Goal: Task Accomplishment & Management: Use online tool/utility

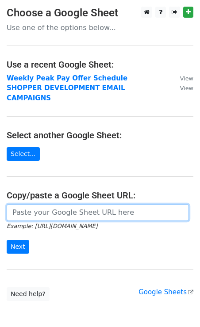
click at [55, 204] on input "url" at bounding box center [98, 212] width 182 height 17
paste input "https://docs.google.com/spreadsheets/d/1zAhzHsM47XH7rEMpX1KN0JdEjOifuNgJT0iRptO…"
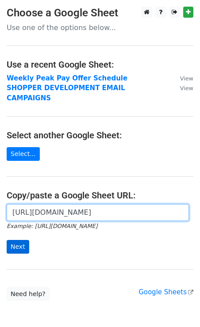
type input "https://docs.google.com/spreadsheets/d/1zAhzHsM47XH7rEMpX1KN0JdEjOifuNgJT0iRptO…"
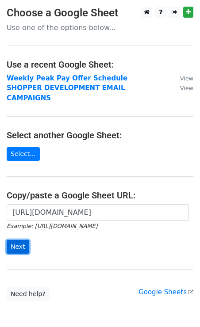
click at [26, 240] on input "Next" at bounding box center [18, 247] width 23 height 14
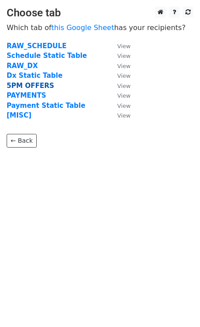
click at [19, 87] on strong "5PM OFFERS" at bounding box center [30, 86] width 47 height 8
click at [39, 85] on strong "5PM OFFERS" at bounding box center [30, 86] width 47 height 8
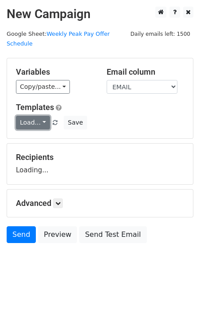
click at [33, 116] on link "Load..." at bounding box center [33, 123] width 34 height 14
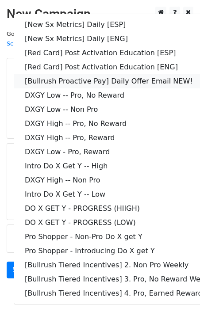
click at [139, 74] on link "[Bullrush Proactive Pay] Daily Offer Email NEW!" at bounding box center [127, 81] width 226 height 14
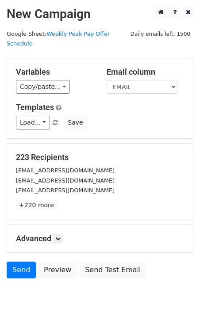
scroll to position [16, 0]
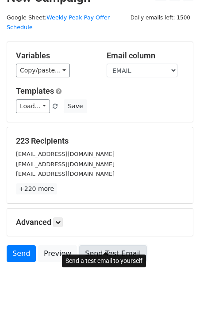
click at [113, 245] on link "Send Test Email" at bounding box center [112, 253] width 67 height 17
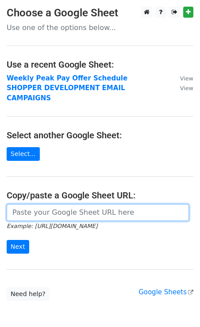
click at [37, 205] on input "url" at bounding box center [98, 212] width 182 height 17
paste input "[URL][DOMAIN_NAME]"
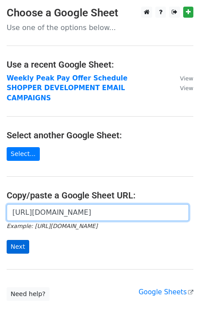
type input "[URL][DOMAIN_NAME]"
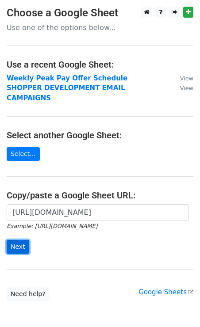
click at [17, 240] on input "Next" at bounding box center [18, 247] width 23 height 14
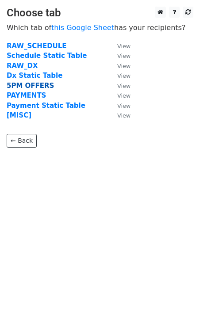
click at [18, 87] on strong "5PM OFFERS" at bounding box center [30, 86] width 47 height 8
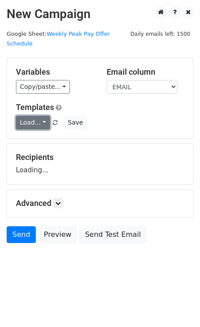
click at [30, 116] on link "Load..." at bounding box center [33, 123] width 34 height 14
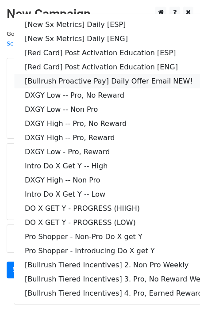
click at [98, 74] on link "[Bullrush Proactive Pay] Daily Offer Email NEW!" at bounding box center [127, 81] width 226 height 14
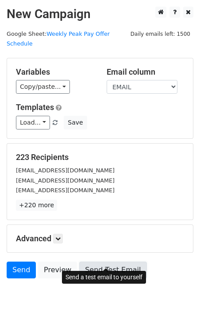
click at [118, 261] on link "Send Test Email" at bounding box center [112, 269] width 67 height 17
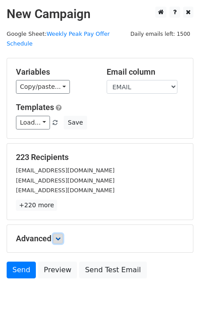
click at [59, 236] on icon at bounding box center [57, 238] width 5 height 5
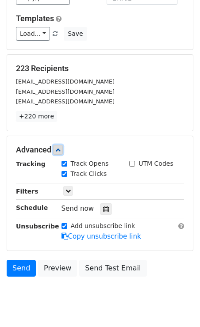
scroll to position [99, 0]
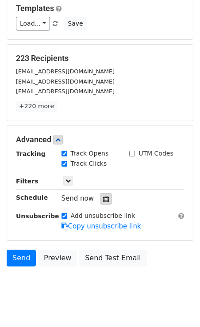
click at [103, 196] on icon at bounding box center [106, 199] width 6 height 6
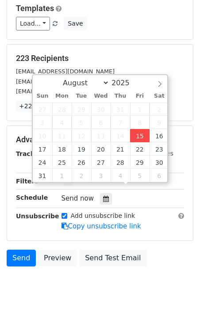
type input "2025-08-15 12:37"
type input "37"
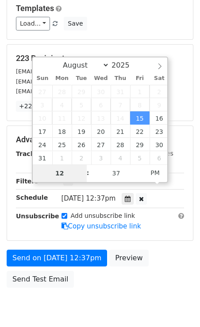
scroll to position [88, 0]
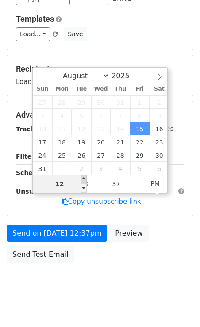
type input "2025-08-15 13:37"
type input "01"
click at [84, 177] on span at bounding box center [83, 179] width 6 height 9
type input "2025-08-15 14:37"
type input "02"
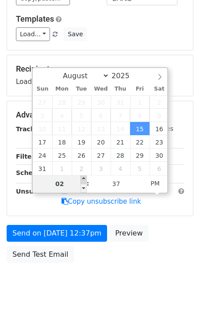
click at [84, 177] on span at bounding box center [83, 179] width 6 height 9
type input "2025-08-15 15:37"
type input "03"
click at [84, 177] on span at bounding box center [83, 179] width 6 height 9
type input "2025-08-15 16:37"
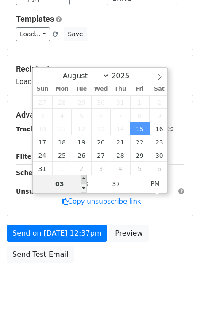
type input "04"
click at [84, 177] on span at bounding box center [83, 179] width 6 height 9
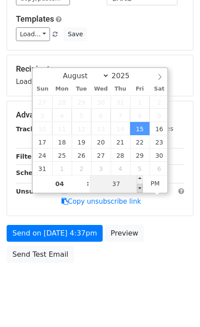
type input "2025-08-15 16:32"
type input "32"
click at [139, 189] on span at bounding box center [139, 188] width 6 height 9
type input "2025-08-15 16:27"
type input "27"
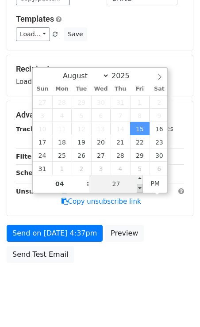
click at [139, 189] on span at bounding box center [139, 188] width 6 height 9
type input "2025-08-15 16:22"
type input "22"
click at [139, 189] on span at bounding box center [139, 188] width 6 height 9
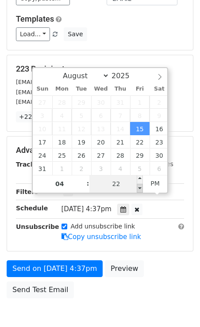
type input "2025-08-15 16:17"
type input "17"
click at [139, 189] on span at bounding box center [139, 188] width 6 height 9
type input "2025-08-15 16:12"
type input "12"
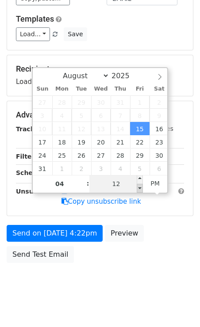
click at [139, 189] on span at bounding box center [139, 188] width 6 height 9
type input "2025-08-15 16:07"
type input "07"
click at [139, 189] on span at bounding box center [139, 188] width 6 height 9
type input "2025-08-15 16:02"
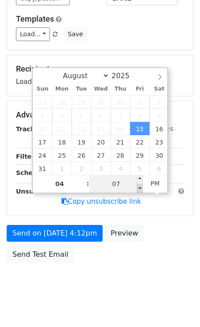
type input "02"
click at [139, 189] on span at bounding box center [139, 188] width 6 height 9
type input "2025-08-15 15:57"
type input "03"
type input "57"
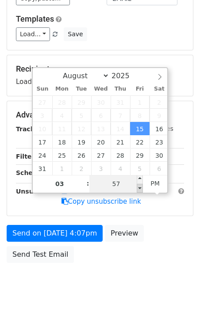
click at [139, 189] on span at bounding box center [139, 188] width 6 height 9
type input "2025-08-15 16:00"
type input "04"
type input "00"
click at [139, 179] on span at bounding box center [139, 179] width 6 height 9
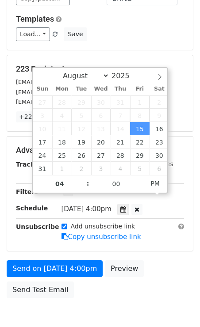
click at [172, 27] on div "Load... [New Sx Metrics] Daily [ESP] [New Sx Metrics] Daily [ENG] [Red Card] Po…" at bounding box center [99, 34] width 181 height 14
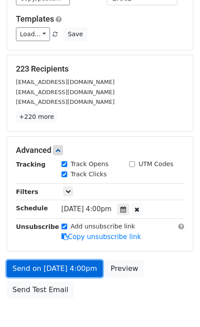
click at [68, 260] on link "Send on Aug 15 at 4:00pm" at bounding box center [55, 268] width 96 height 17
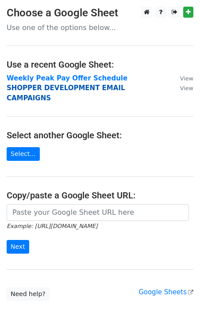
click at [42, 87] on strong "SHOPPER DEVELOPMENT EMAIL CAMPAIGNS" at bounding box center [66, 93] width 118 height 18
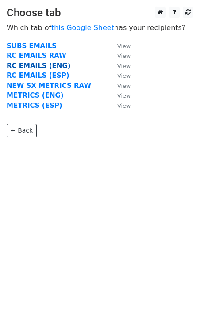
click at [30, 66] on strong "RC EMAILS (ENG)" at bounding box center [39, 66] width 64 height 8
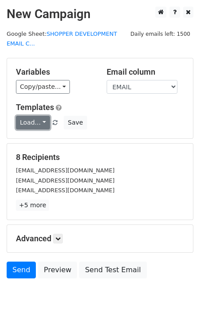
click at [41, 120] on link "Load..." at bounding box center [33, 123] width 34 height 14
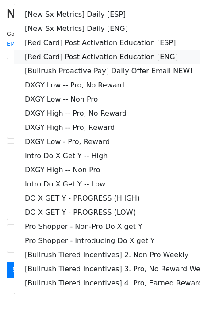
click at [117, 56] on link "[Red Card] Post Activation Education [ENG]" at bounding box center [127, 57] width 226 height 14
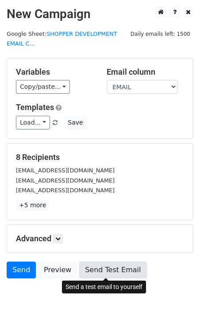
click at [94, 266] on link "Send Test Email" at bounding box center [112, 269] width 67 height 17
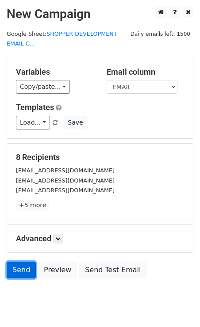
click at [22, 270] on link "Send" at bounding box center [21, 269] width 29 height 17
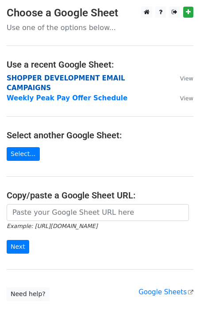
click at [19, 78] on strong "SHOPPER DEVELOPMENT EMAIL CAMPAIGNS" at bounding box center [66, 83] width 118 height 18
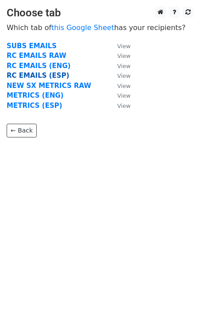
click at [19, 75] on strong "RC EMAILS (ESP)" at bounding box center [38, 76] width 62 height 8
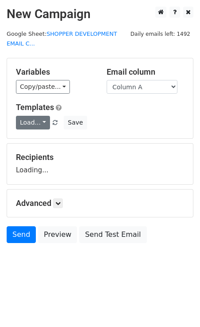
click at [24, 120] on link "Load..." at bounding box center [33, 123] width 34 height 14
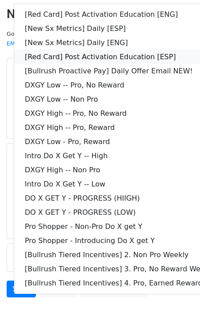
click at [98, 61] on link "[Red Card] Post Activation Education [ESP]" at bounding box center [127, 57] width 226 height 14
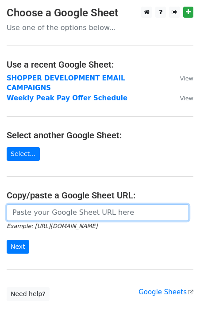
click at [34, 204] on input "url" at bounding box center [98, 212] width 182 height 17
paste input "[URL][DOMAIN_NAME]"
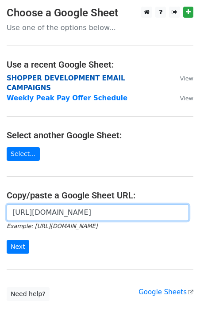
type input "[URL][DOMAIN_NAME]"
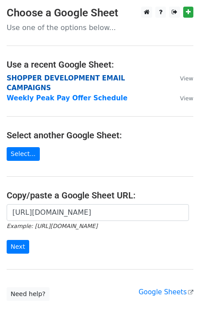
click at [52, 76] on strong "SHOPPER DEVELOPMENT EMAIL CAMPAIGNS" at bounding box center [66, 83] width 118 height 18
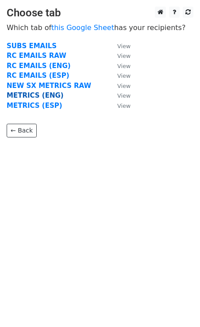
click at [44, 95] on strong "METRICS (ENG)" at bounding box center [35, 95] width 57 height 8
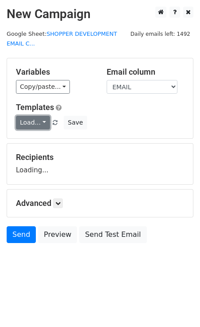
click at [39, 119] on link "Load..." at bounding box center [33, 123] width 34 height 14
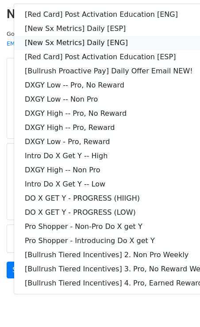
click at [110, 42] on link "[New Sx Metrics] Daily [ENG]" at bounding box center [127, 43] width 226 height 14
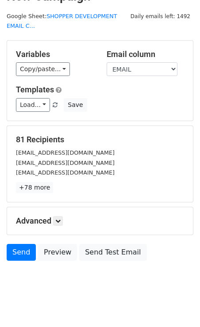
scroll to position [26, 0]
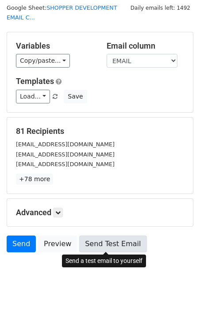
click at [93, 241] on link "Send Test Email" at bounding box center [112, 243] width 67 height 17
click at [90, 241] on link "Send Test Email" at bounding box center [112, 243] width 67 height 17
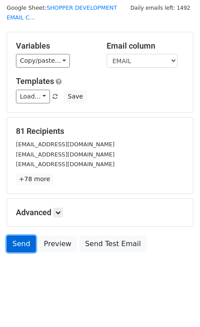
click at [23, 247] on link "Send" at bounding box center [21, 243] width 29 height 17
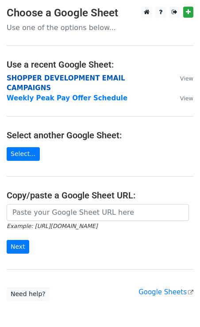
click at [70, 79] on strong "SHOPPER DEVELOPMENT EMAIL CAMPAIGNS" at bounding box center [66, 83] width 118 height 18
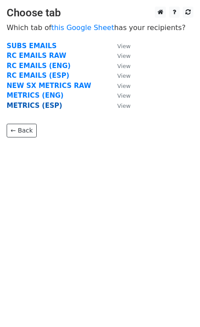
click at [45, 108] on strong "METRICS (ESP)" at bounding box center [35, 106] width 56 height 8
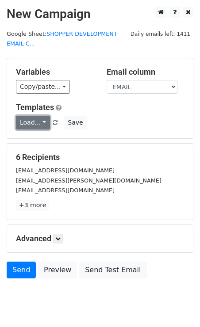
click at [34, 120] on link "Load..." at bounding box center [33, 123] width 34 height 14
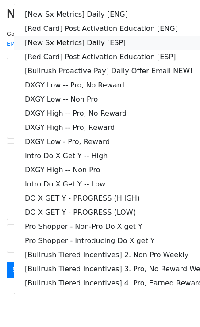
click at [80, 43] on link "[New Sx Metrics] Daily [ESP]" at bounding box center [127, 43] width 226 height 14
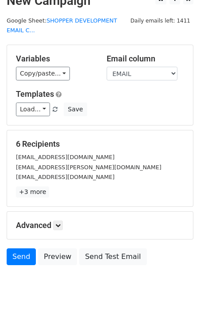
scroll to position [26, 0]
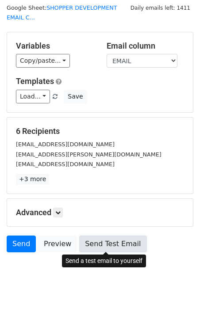
click at [111, 245] on link "Send Test Email" at bounding box center [112, 243] width 67 height 17
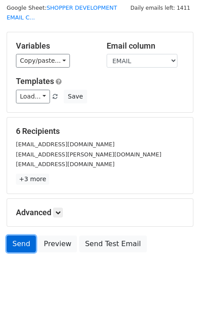
click at [23, 242] on link "Send" at bounding box center [21, 243] width 29 height 17
